Goal: Task Accomplishment & Management: Manage account settings

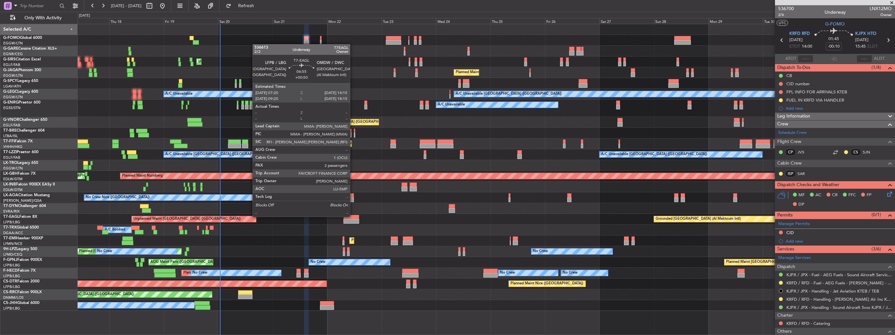
click at [353, 216] on div at bounding box center [352, 217] width 16 height 5
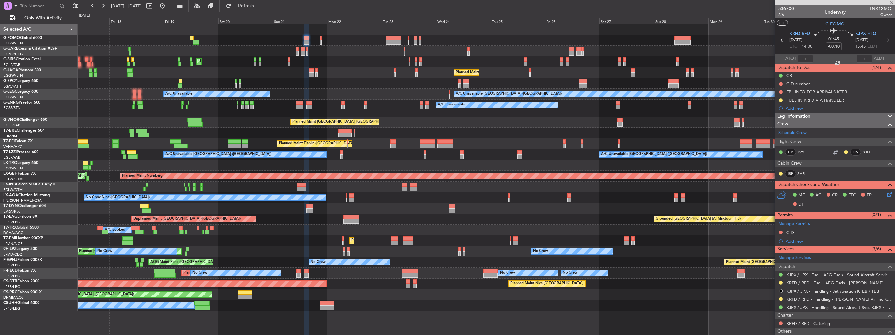
type input "+00:50"
type input "2"
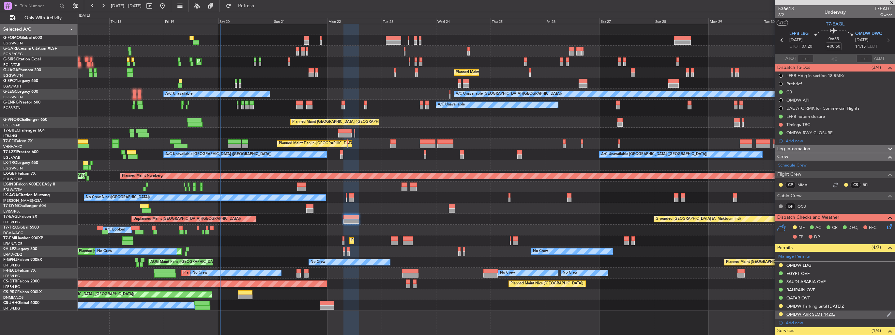
click at [887, 313] on img at bounding box center [889, 314] width 5 height 6
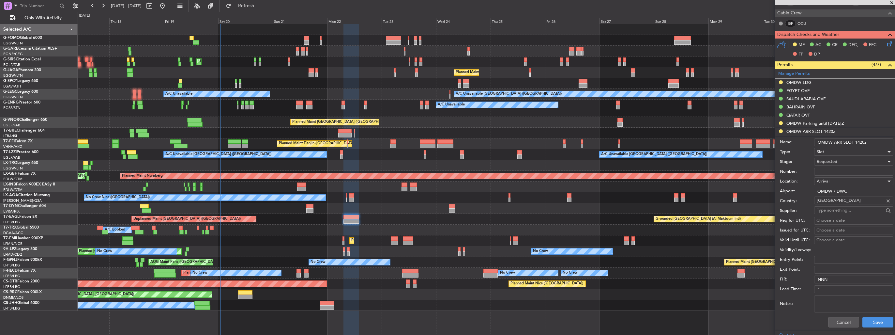
scroll to position [228, 0]
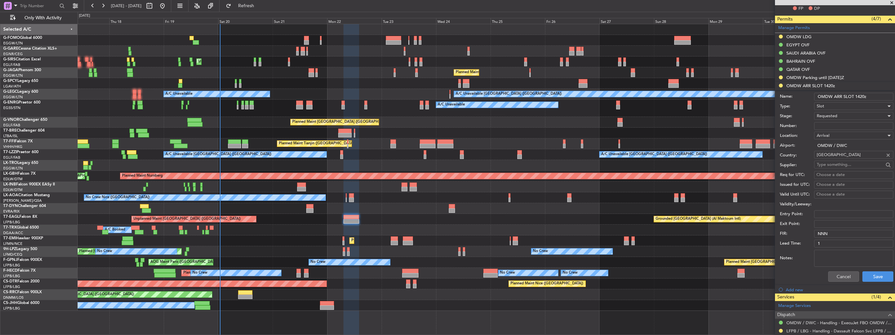
click at [832, 117] on span "Requested" at bounding box center [827, 116] width 21 height 6
click at [838, 162] on span "Received OK" at bounding box center [851, 165] width 69 height 10
click at [879, 273] on button "Save" at bounding box center [878, 276] width 31 height 10
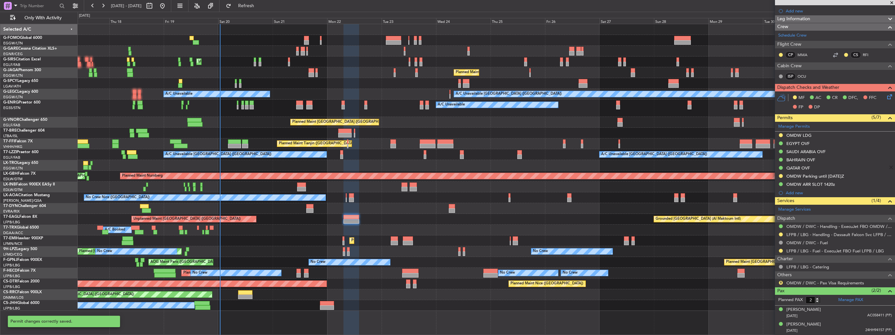
scroll to position [128, 0]
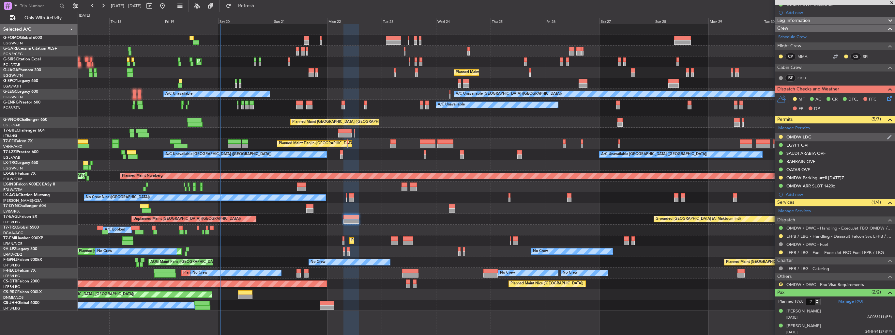
click at [887, 137] on img at bounding box center [889, 137] width 5 height 6
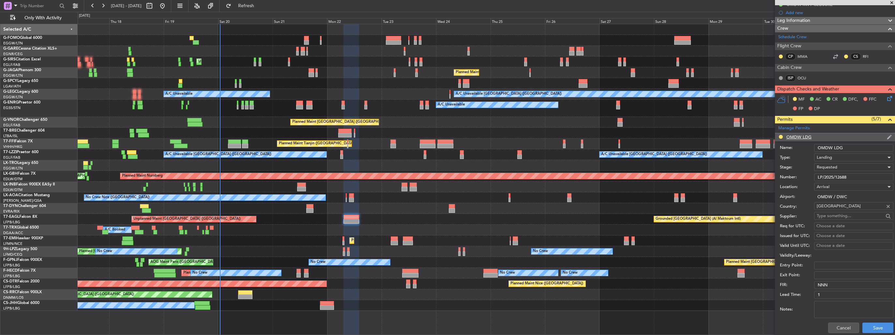
scroll to position [228, 0]
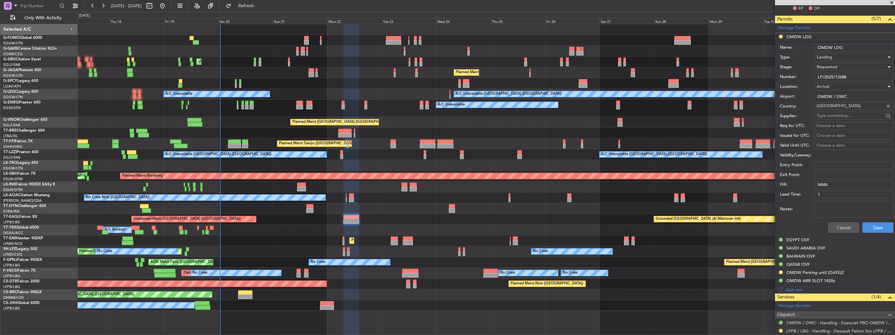
click at [847, 65] on div "Requested" at bounding box center [851, 67] width 69 height 10
click at [847, 112] on span "Received OK" at bounding box center [851, 116] width 69 height 10
drag, startPoint x: 859, startPoint y: 76, endPoint x: 806, endPoint y: 78, distance: 52.2
click at [806, 78] on div "Number: LP/2025/12688" at bounding box center [837, 77] width 114 height 10
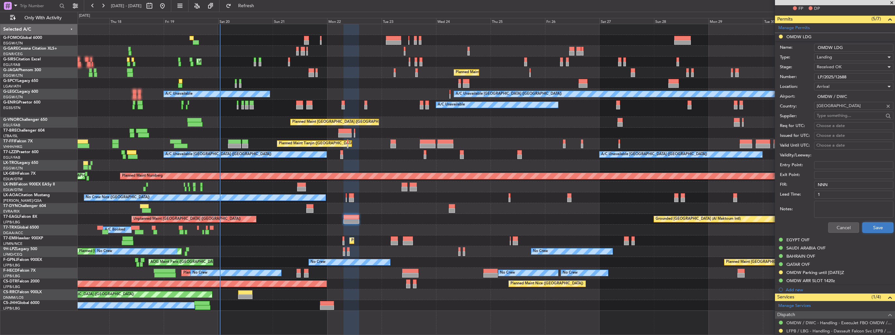
click at [873, 227] on button "Save" at bounding box center [878, 227] width 31 height 10
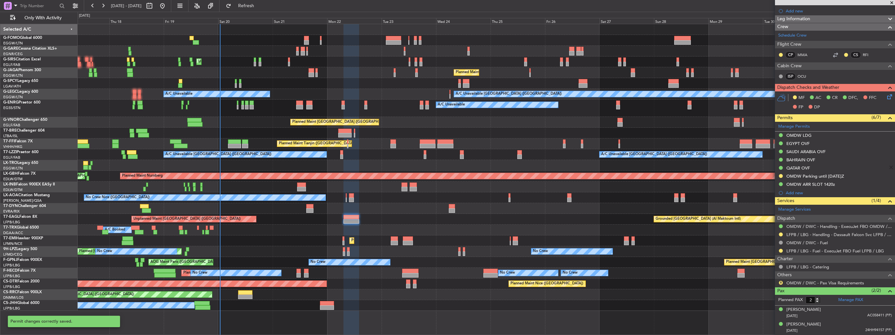
scroll to position [128, 0]
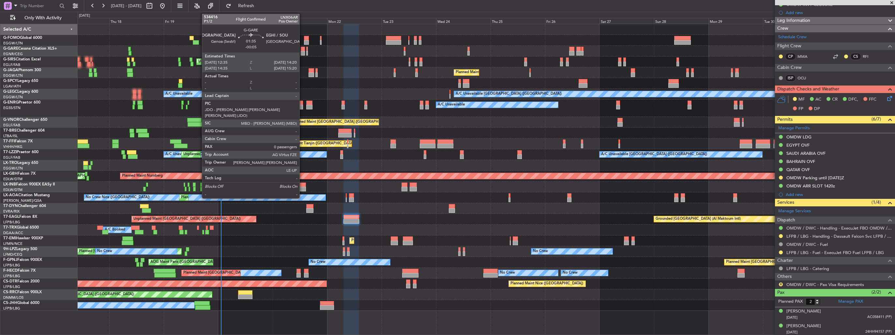
click at [302, 53] on div at bounding box center [303, 53] width 4 height 5
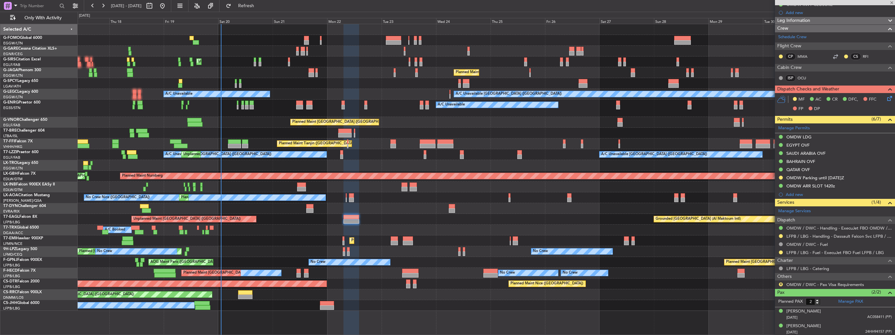
type input "-00:05"
type input "0"
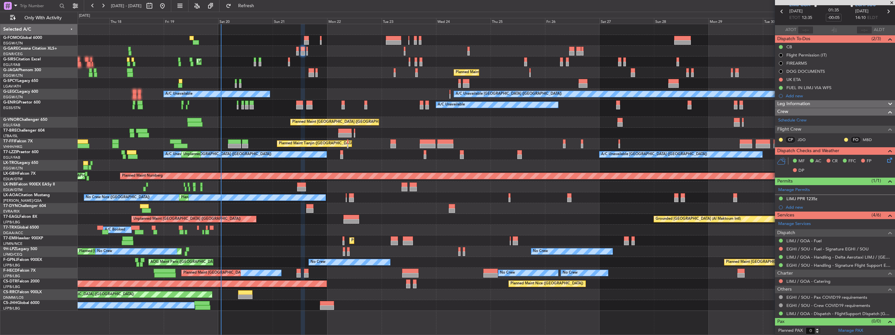
scroll to position [0, 0]
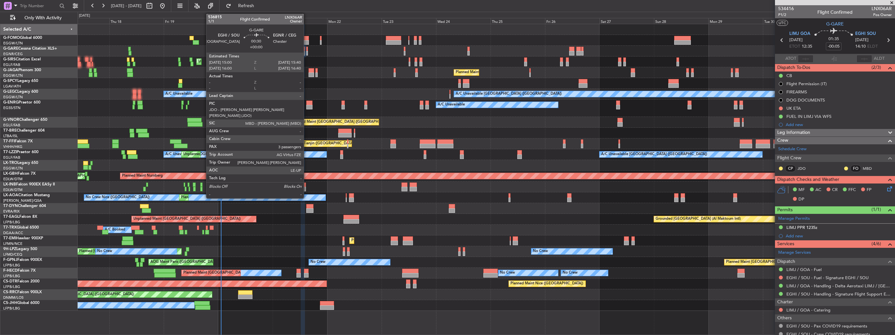
click at [307, 52] on div at bounding box center [307, 53] width 2 height 5
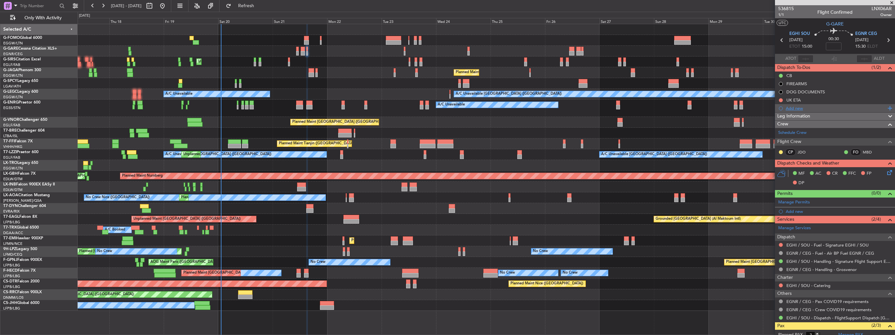
click at [794, 106] on div "Add new" at bounding box center [836, 108] width 100 height 6
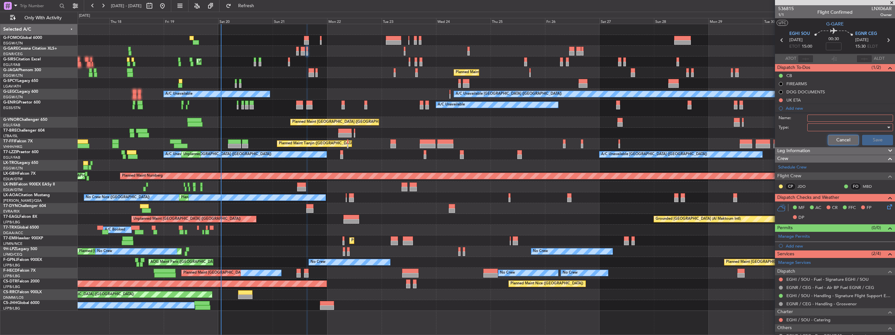
click at [841, 141] on button "Cancel" at bounding box center [843, 140] width 31 height 10
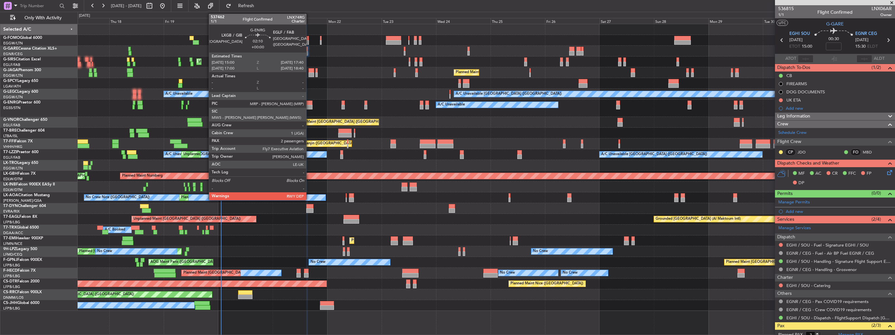
click at [309, 106] on div at bounding box center [309, 107] width 6 height 5
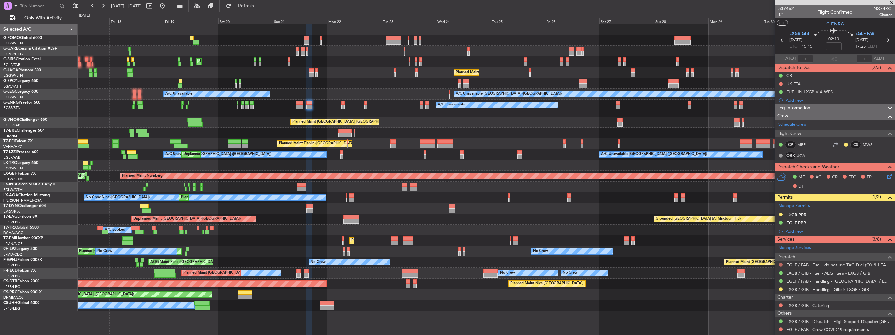
click at [780, 264] on button at bounding box center [781, 265] width 4 height 4
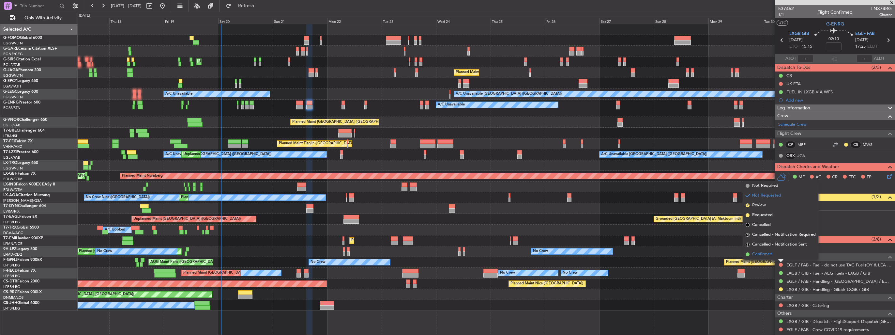
click at [769, 255] on span "Confirmed" at bounding box center [762, 254] width 20 height 7
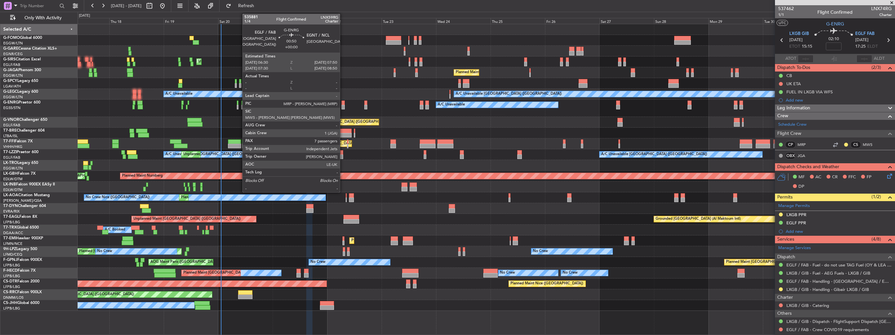
click at [343, 107] on div at bounding box center [343, 107] width 3 height 5
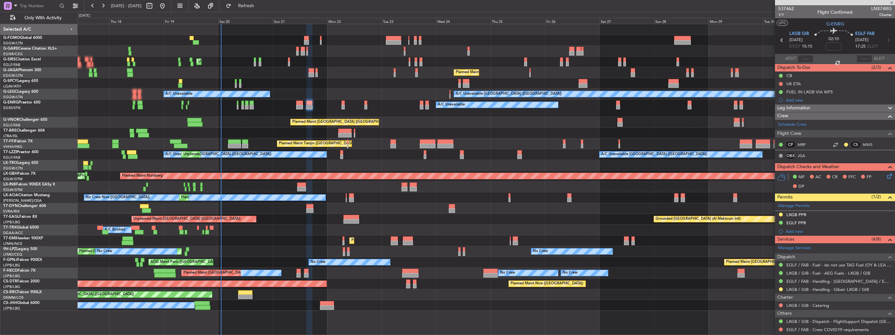
type input "7"
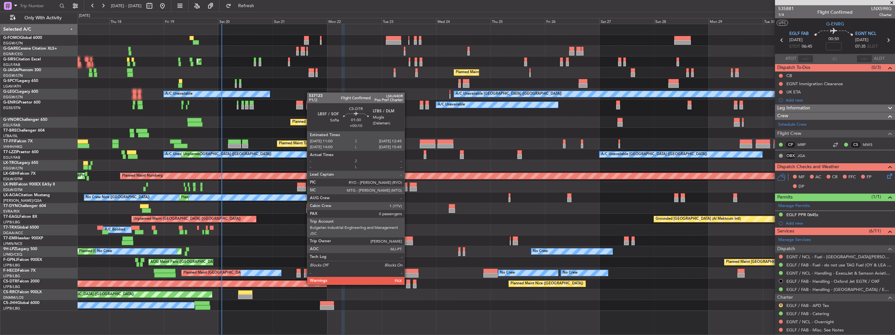
click at [407, 284] on div at bounding box center [408, 285] width 4 height 5
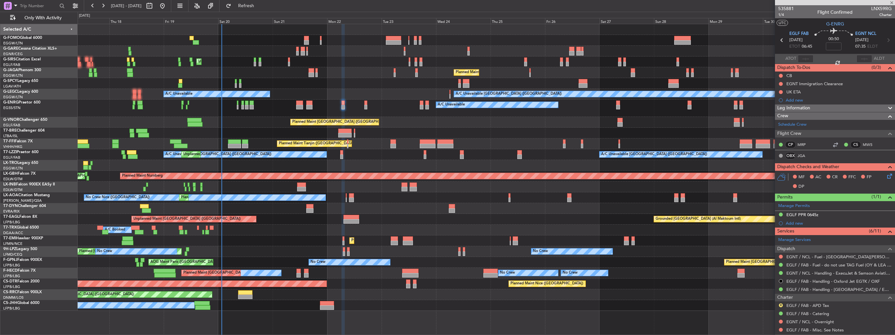
type input "+00:10"
type input "0"
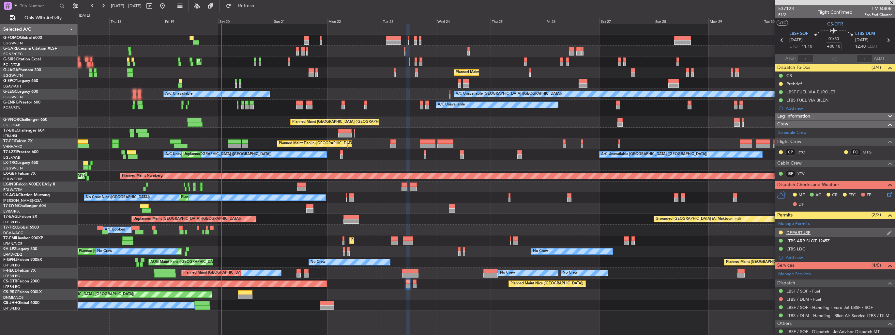
click at [887, 233] on img at bounding box center [889, 233] width 5 height 6
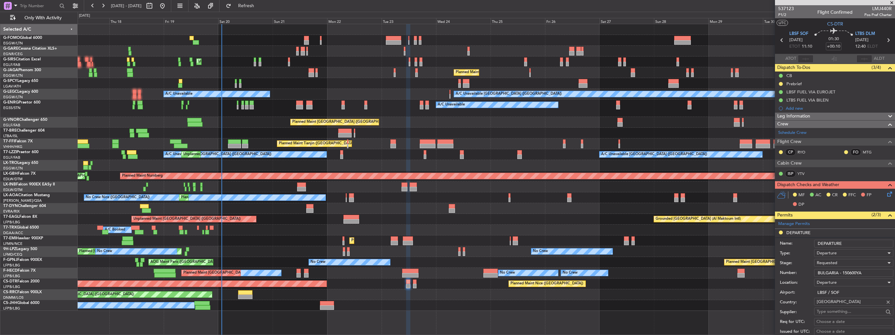
click at [845, 260] on div "Requested" at bounding box center [851, 263] width 69 height 10
click at [846, 314] on span "Received OK" at bounding box center [851, 315] width 69 height 10
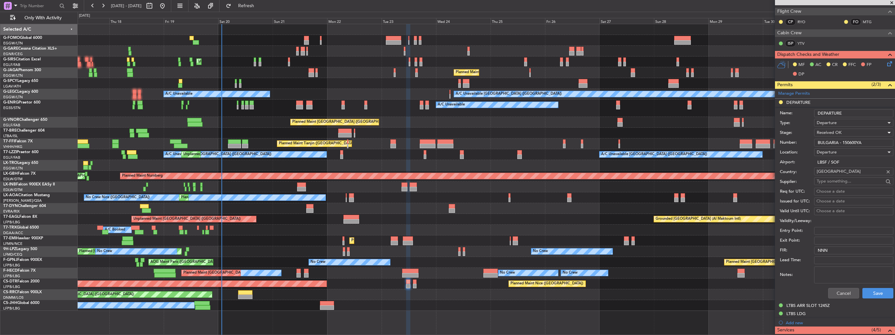
scroll to position [130, 0]
click at [870, 291] on button "Save" at bounding box center [878, 292] width 31 height 10
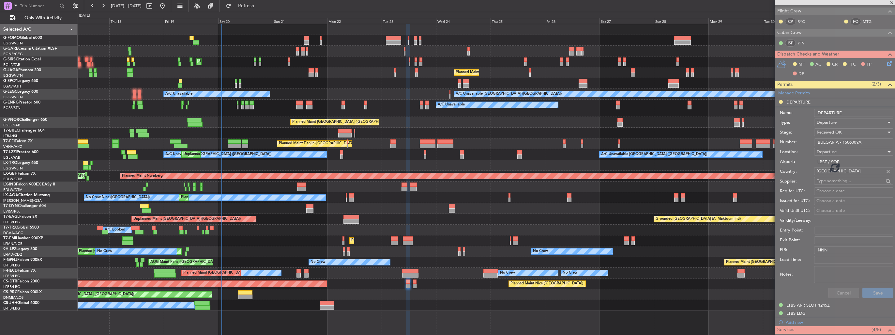
scroll to position [18, 0]
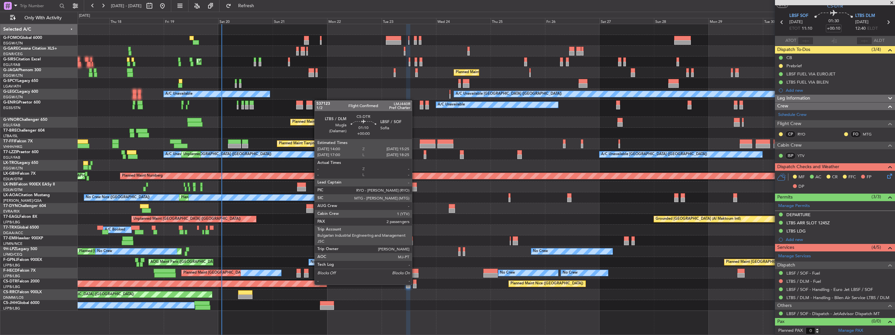
click at [415, 284] on div at bounding box center [414, 285] width 3 height 5
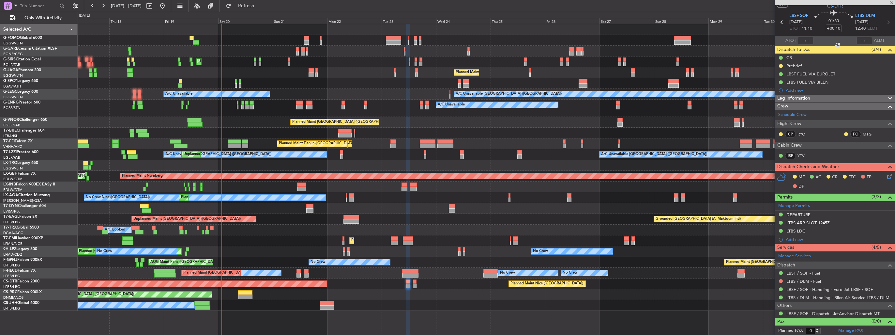
type input "2"
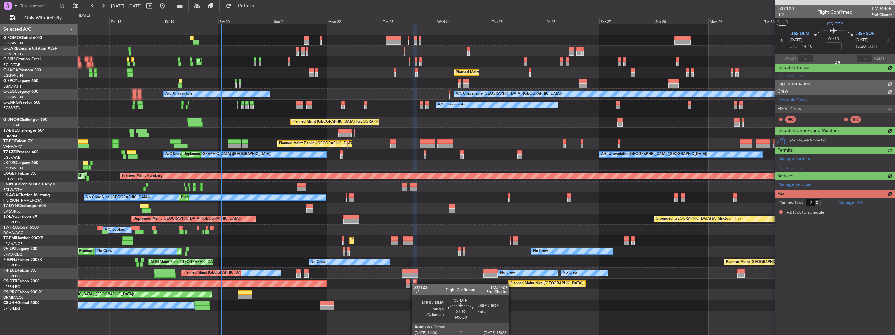
scroll to position [0, 0]
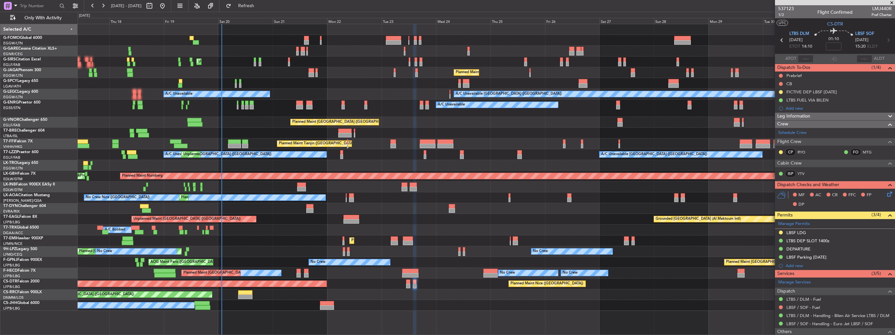
click at [0, 0] on img at bounding box center [0, 0] width 0 height 0
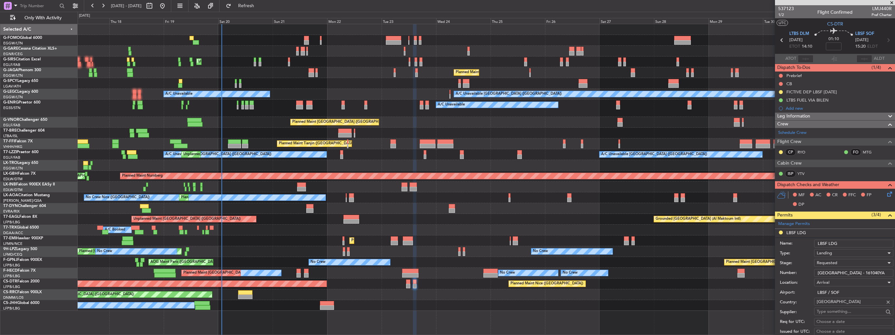
click at [831, 260] on span "Requested" at bounding box center [827, 263] width 21 height 6
click at [838, 311] on span "Received OK" at bounding box center [851, 315] width 69 height 10
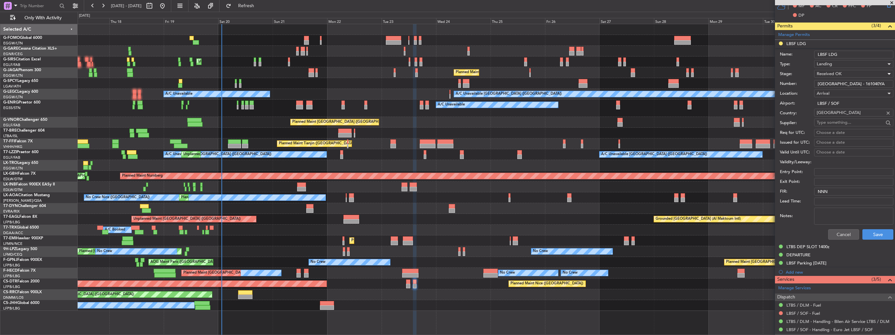
scroll to position [228, 0]
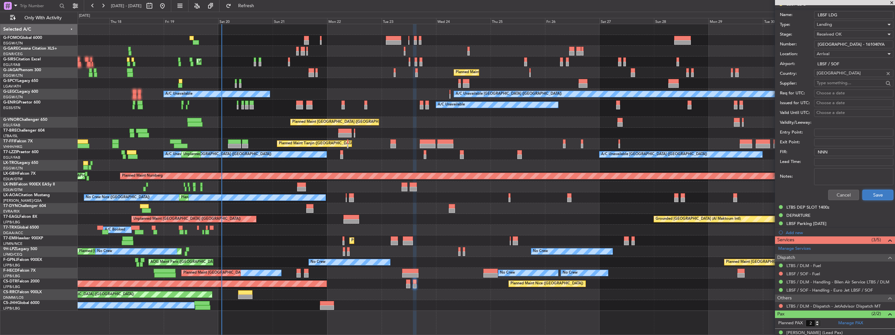
click at [866, 197] on button "Save" at bounding box center [878, 195] width 31 height 10
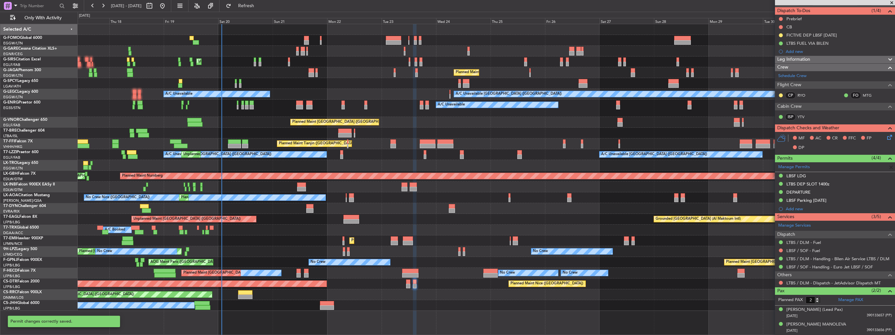
scroll to position [34, 0]
